Goal: Information Seeking & Learning: Learn about a topic

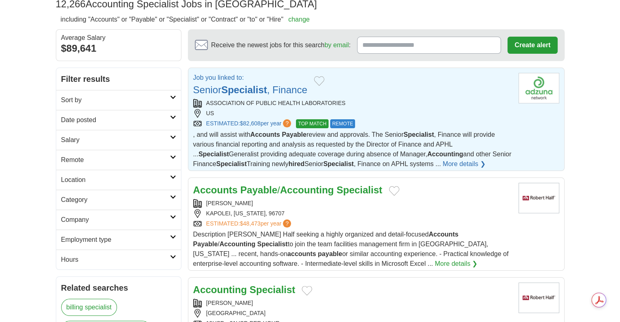
scroll to position [33, 0]
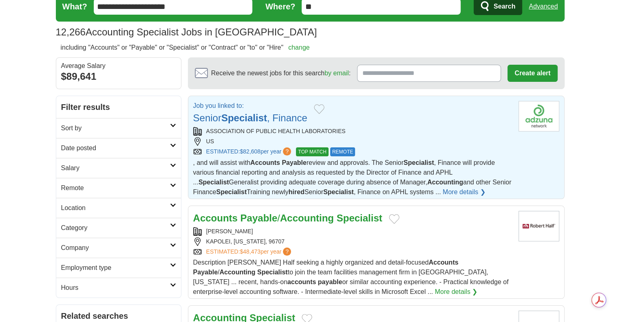
click at [174, 185] on icon at bounding box center [173, 185] width 6 height 4
click at [172, 184] on icon at bounding box center [173, 185] width 6 height 4
click at [435, 290] on link "More details ❯" at bounding box center [456, 292] width 43 height 10
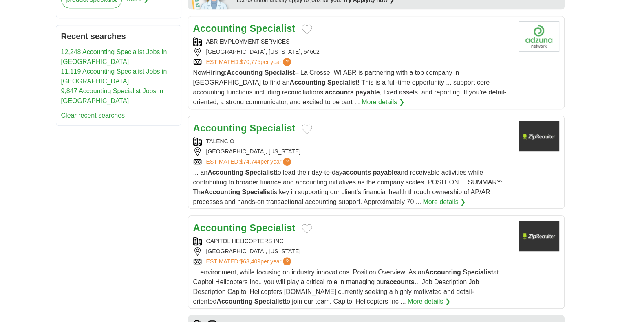
scroll to position [460, 0]
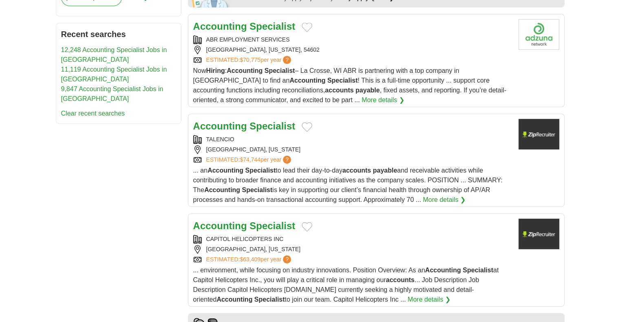
click at [392, 70] on span "Now Hiring : Accounting Specialist – La Crosse, [GEOGRAPHIC_DATA] ABR is partne…" at bounding box center [349, 85] width 313 height 36
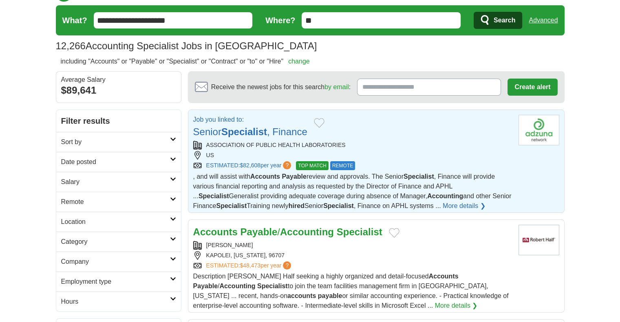
scroll to position [0, 0]
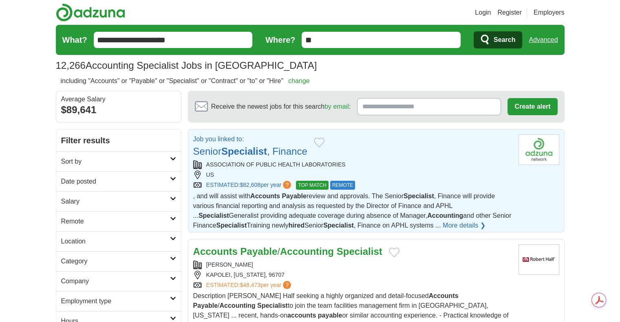
click at [174, 218] on icon at bounding box center [173, 219] width 6 height 4
click at [174, 180] on icon at bounding box center [173, 179] width 6 height 4
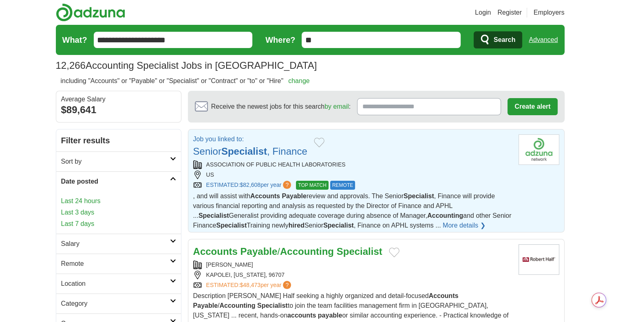
click at [174, 180] on icon at bounding box center [173, 179] width 6 height 4
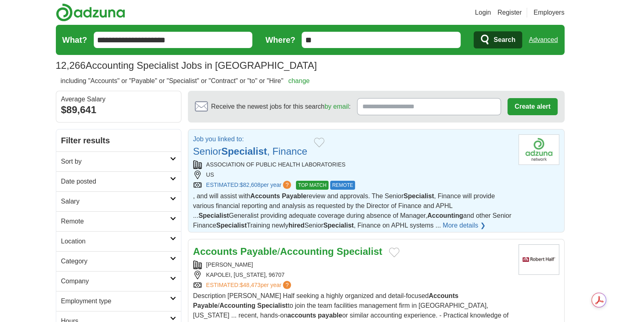
click at [173, 161] on link "Sort by" at bounding box center [118, 162] width 125 height 20
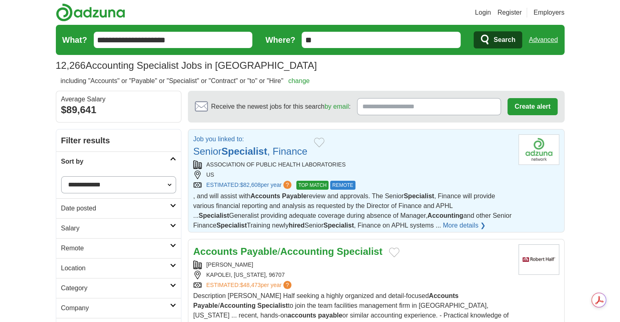
click at [173, 161] on link "Sort by" at bounding box center [118, 162] width 125 height 20
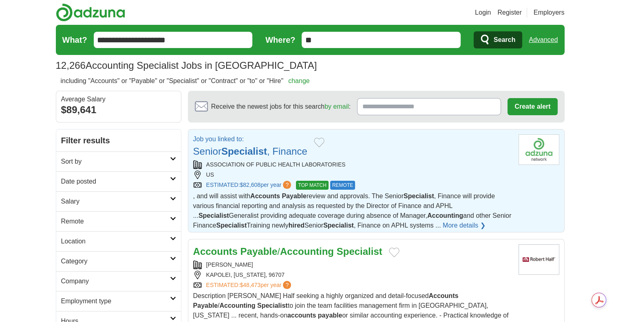
click at [173, 238] on icon at bounding box center [173, 239] width 6 height 4
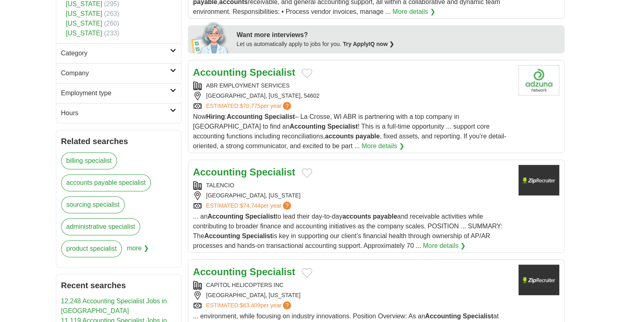
scroll to position [410, 0]
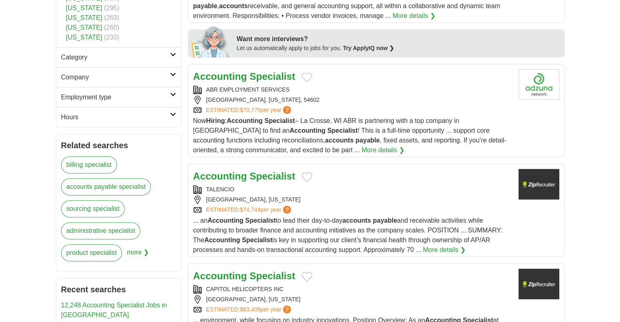
click at [173, 54] on icon at bounding box center [173, 55] width 6 height 4
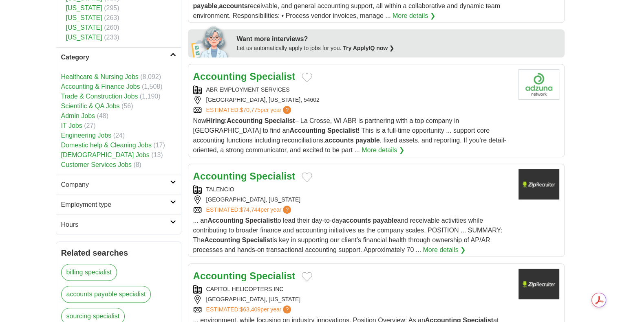
click at [174, 200] on icon at bounding box center [173, 202] width 6 height 4
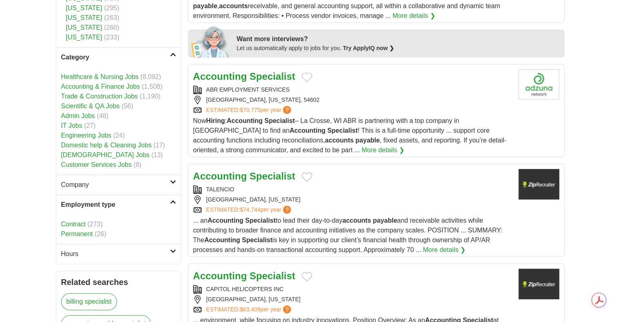
click at [80, 231] on link "Permanent" at bounding box center [77, 234] width 32 height 7
